Goal: Task Accomplishment & Management: Use online tool/utility

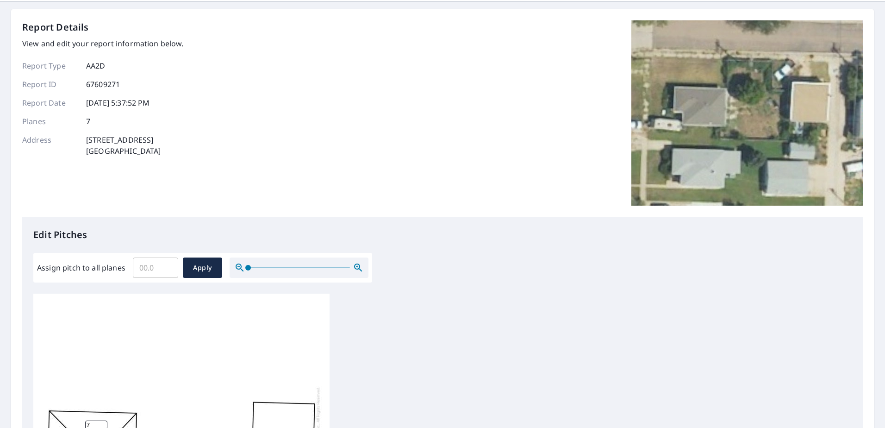
scroll to position [231, 0]
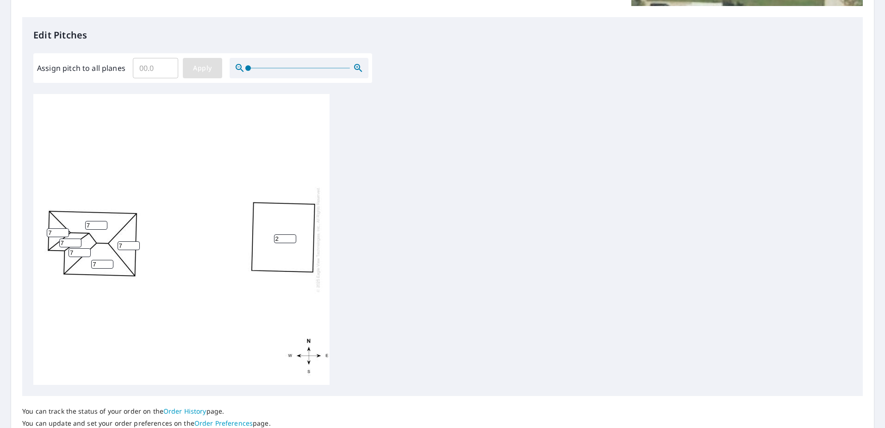
click at [199, 69] on span "Apply" at bounding box center [202, 68] width 25 height 12
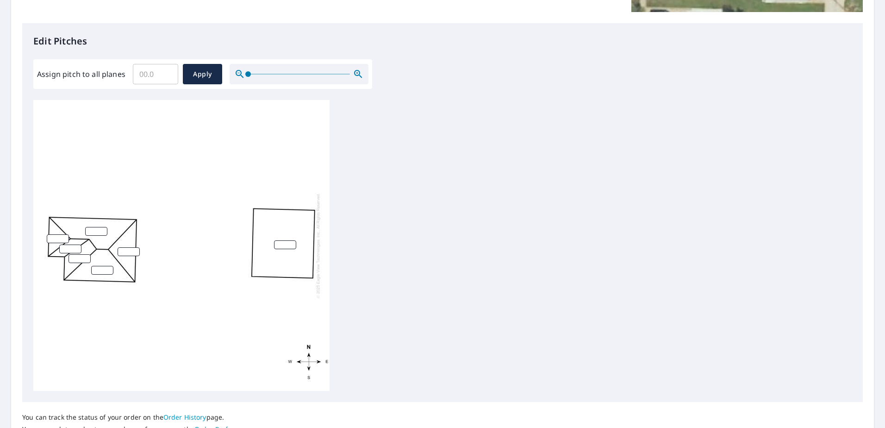
scroll to position [212, 0]
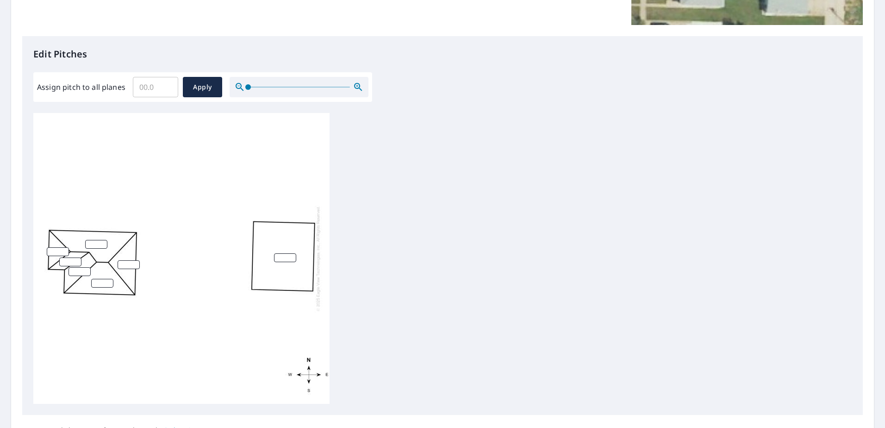
click at [94, 243] on input "number" at bounding box center [96, 244] width 22 height 9
type input "7"
click at [56, 254] on input "number" at bounding box center [58, 251] width 22 height 9
type input "7"
click at [66, 260] on input "number" at bounding box center [70, 261] width 22 height 9
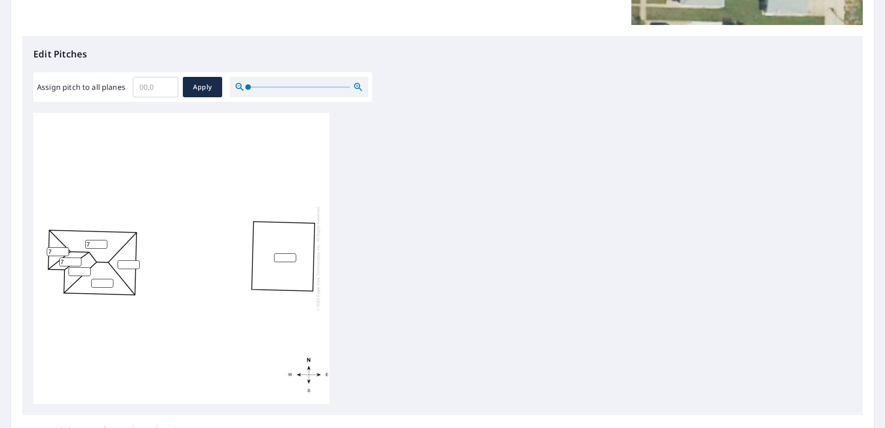
type input "7"
click at [77, 270] on input "number" at bounding box center [80, 271] width 22 height 9
type input "7"
click at [126, 262] on input "number" at bounding box center [129, 264] width 22 height 9
type input "7"
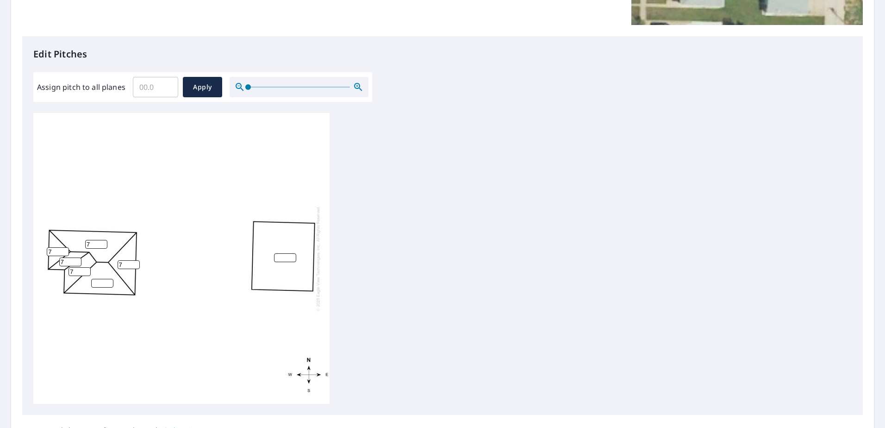
click at [97, 279] on input "number" at bounding box center [102, 283] width 22 height 9
type input "7"
click at [281, 258] on input "number" at bounding box center [285, 257] width 22 height 9
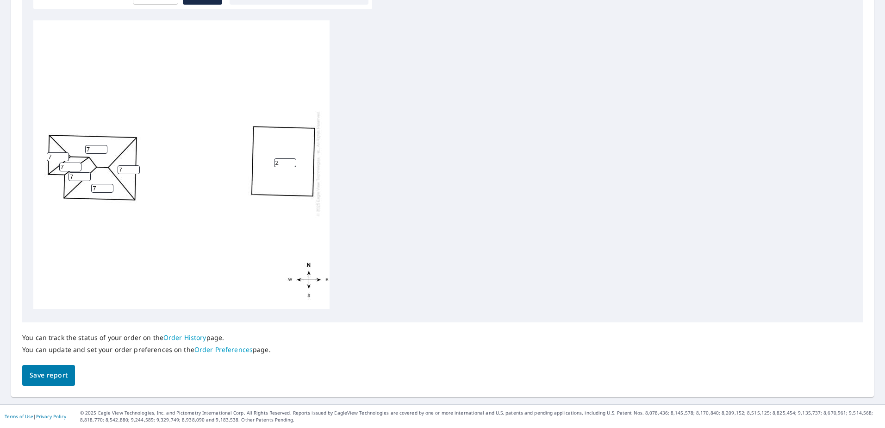
type input "2"
click at [55, 369] on span "Save report" at bounding box center [49, 375] width 38 height 12
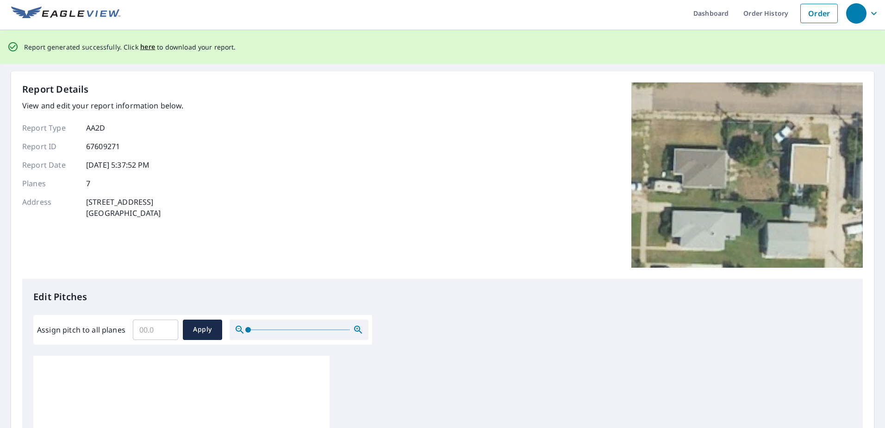
scroll to position [0, 0]
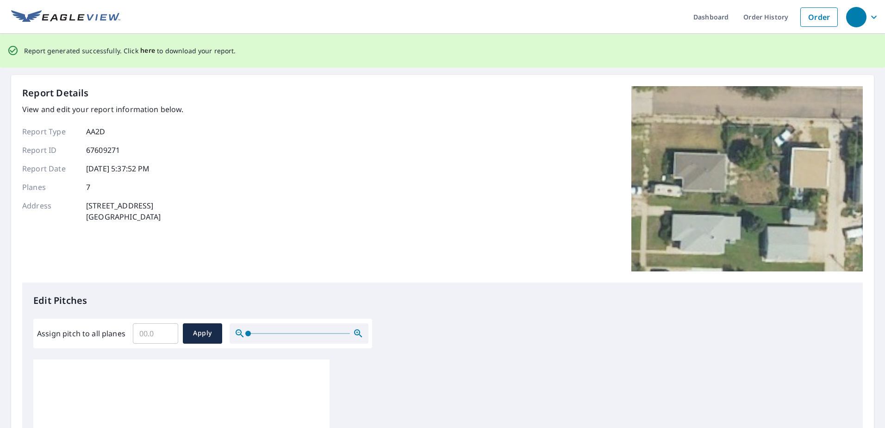
click at [145, 51] on span "here" at bounding box center [147, 51] width 15 height 12
